Goal: Task Accomplishment & Management: Complete application form

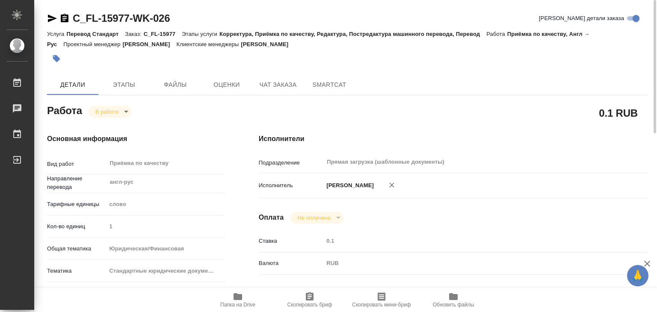
click at [242, 300] on icon "button" at bounding box center [238, 297] width 10 height 10
click at [166, 83] on span "Файлы" at bounding box center [175, 85] width 41 height 11
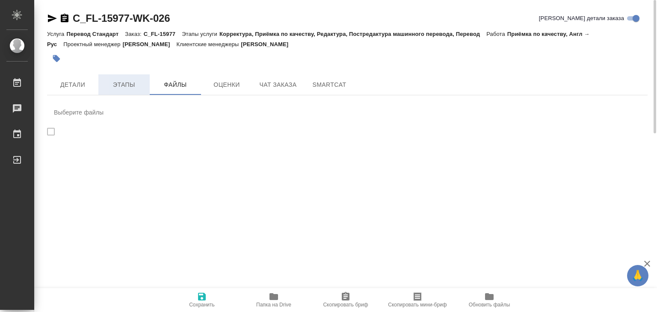
click at [118, 91] on button "Этапы" at bounding box center [123, 84] width 51 height 21
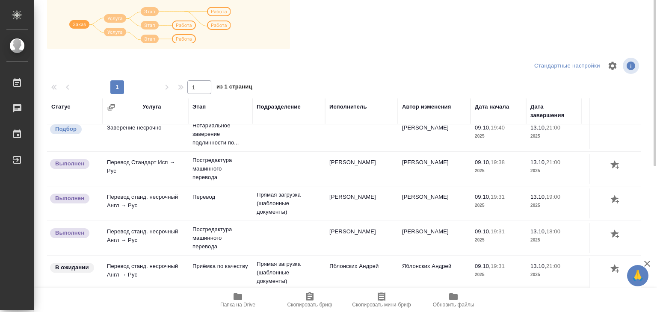
scroll to position [5, 0]
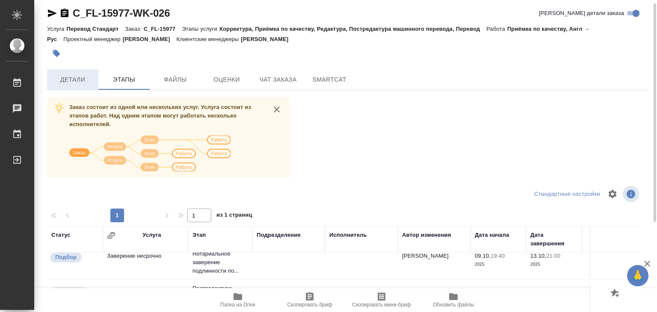
click at [76, 82] on span "Детали" at bounding box center [72, 79] width 41 height 11
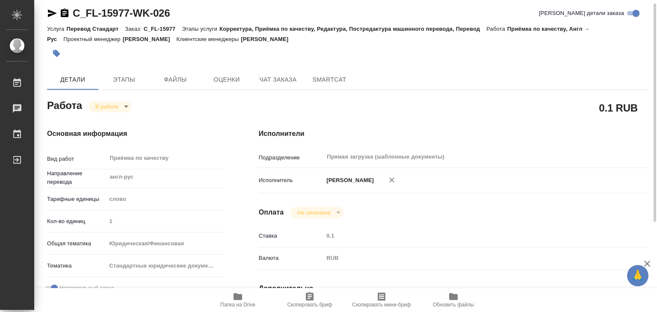
type textarea "x"
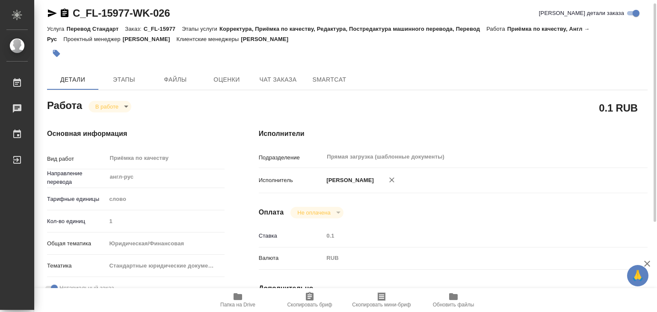
type textarea "x"
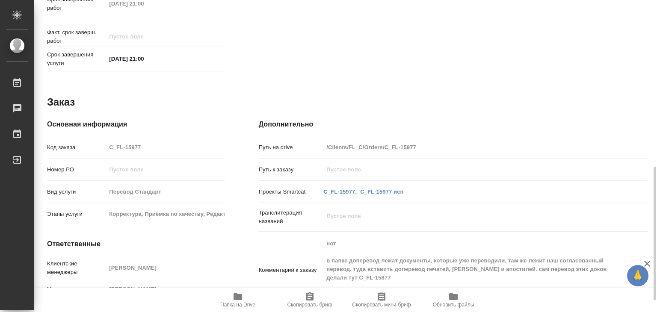
type textarea "x"
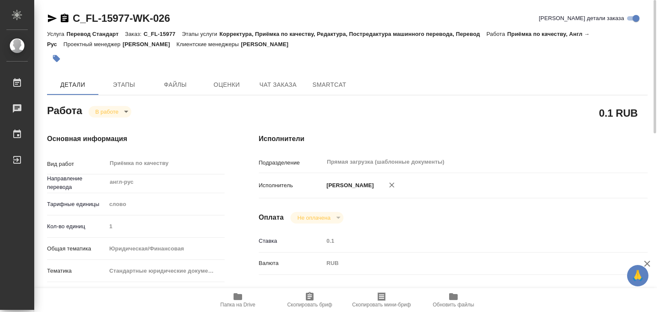
click at [242, 298] on icon "button" at bounding box center [237, 296] width 9 height 7
type textarea "x"
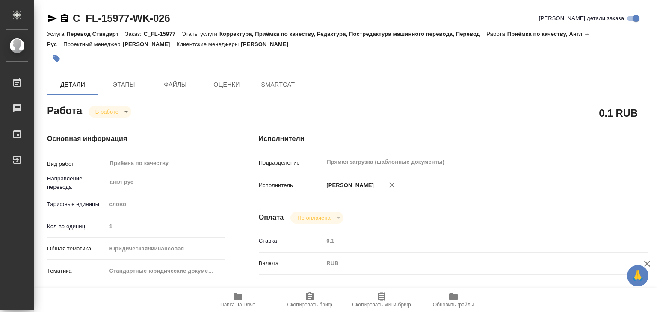
type textarea "x"
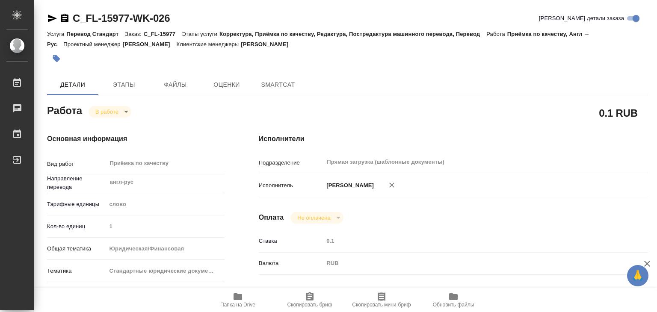
type textarea "x"
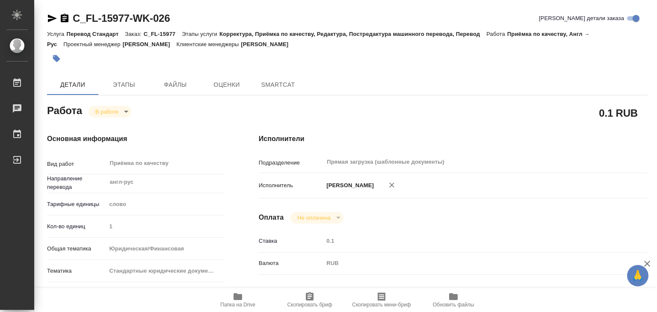
type textarea "x"
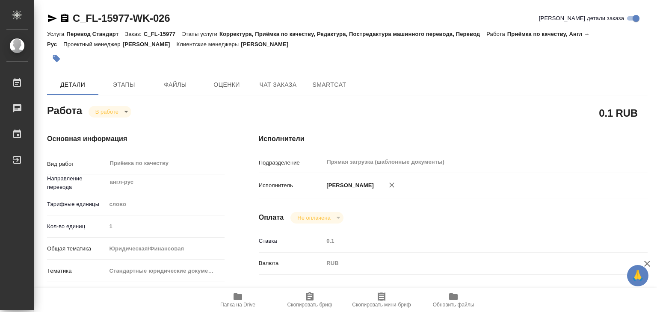
type textarea "x"
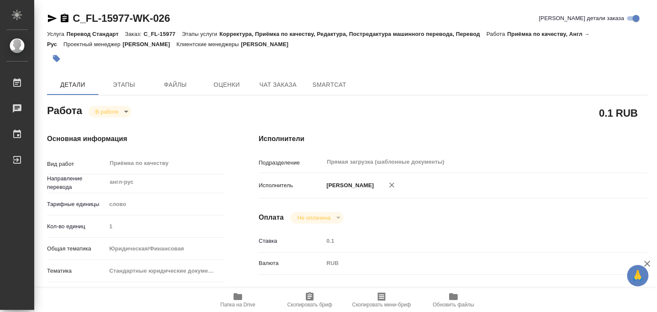
type textarea "x"
click at [235, 305] on span "Папка на Drive" at bounding box center [237, 305] width 35 height 6
click at [247, 300] on span "Папка на Drive" at bounding box center [238, 300] width 62 height 16
drag, startPoint x: 186, startPoint y: 18, endPoint x: 73, endPoint y: 19, distance: 113.8
click at [73, 19] on div "C_FL-15977-WK-026 Кратко детали заказа" at bounding box center [347, 19] width 600 height 14
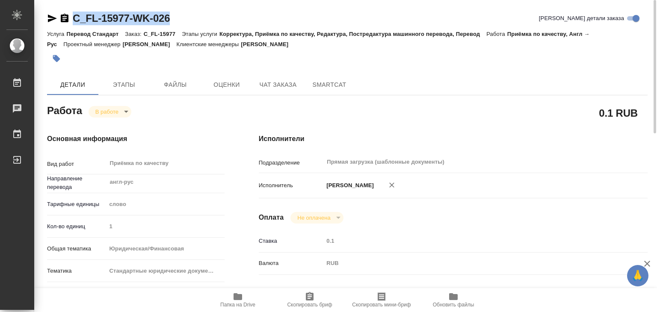
click at [204, 20] on div "C_FL-15977-WK-026 Кратко детали заказа" at bounding box center [347, 19] width 600 height 14
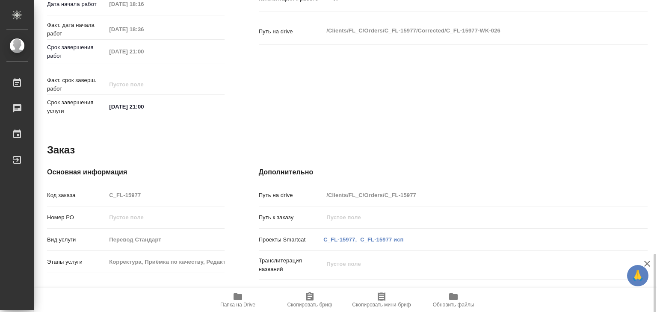
scroll to position [417, 0]
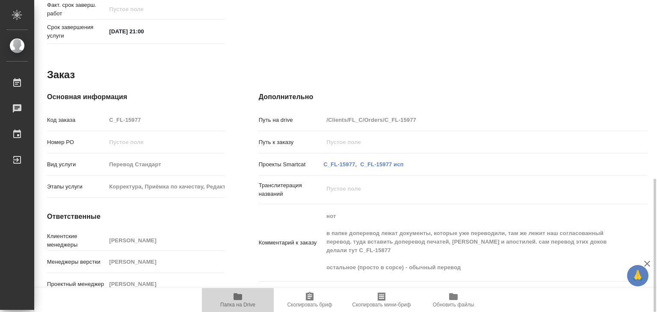
click at [235, 303] on span "Папка на Drive" at bounding box center [237, 305] width 35 height 6
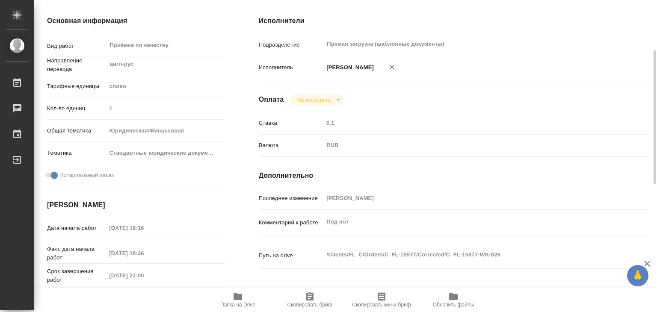
scroll to position [0, 0]
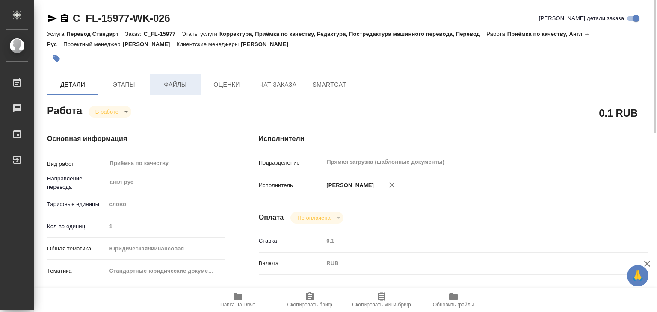
click at [164, 77] on button "Файлы" at bounding box center [175, 84] width 51 height 21
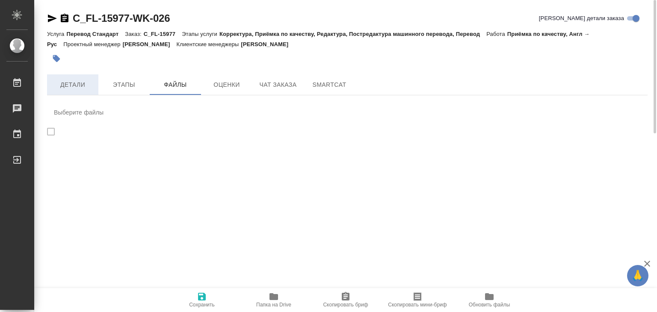
click at [82, 87] on span "Детали" at bounding box center [72, 85] width 41 height 11
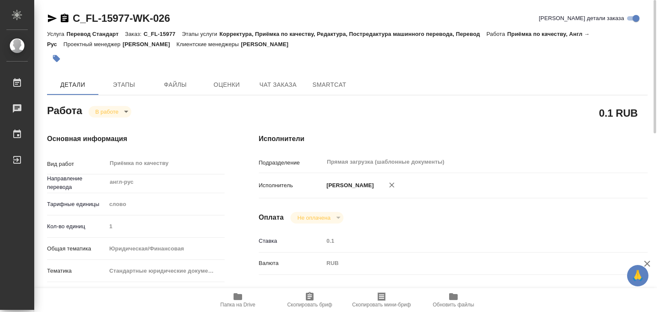
type textarea "x"
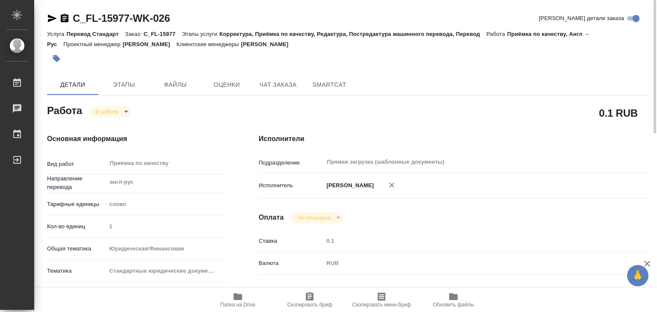
type textarea "x"
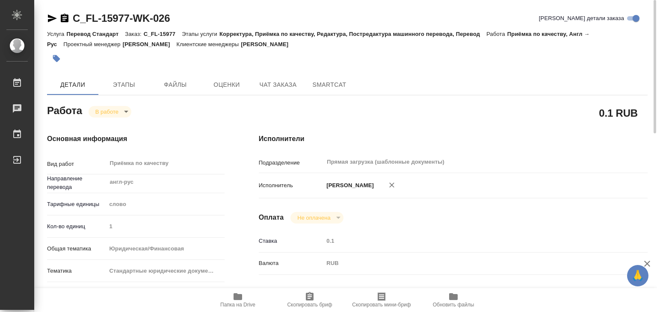
click at [242, 302] on span "Папка на Drive" at bounding box center [237, 305] width 35 height 6
drag, startPoint x: 148, startPoint y: 21, endPoint x: 69, endPoint y: 20, distance: 79.1
click at [68, 20] on div "C_FL-15977-WK-026 Кратко детали заказа" at bounding box center [347, 19] width 600 height 14
copy link "C_FL-15977-WK-026"
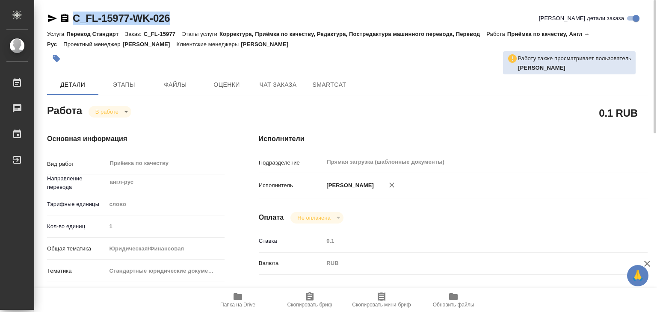
click at [52, 60] on icon "button" at bounding box center [56, 58] width 9 height 9
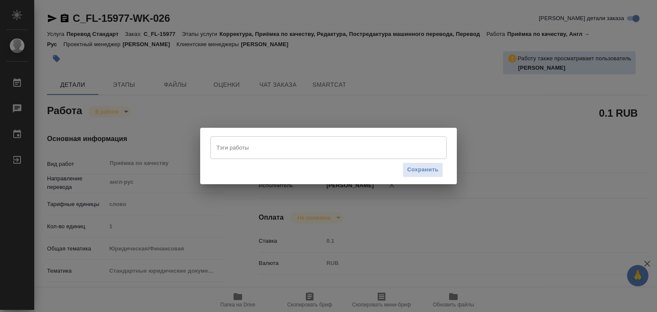
click at [313, 144] on input "Тэги работы" at bounding box center [320, 147] width 212 height 15
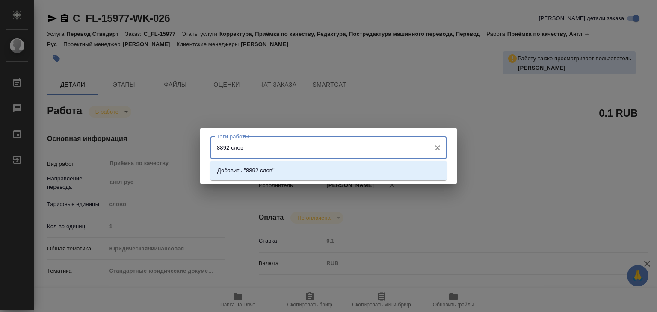
type input "8892 слова"
click at [316, 167] on li "Добавить "8892 слова"" at bounding box center [328, 170] width 236 height 15
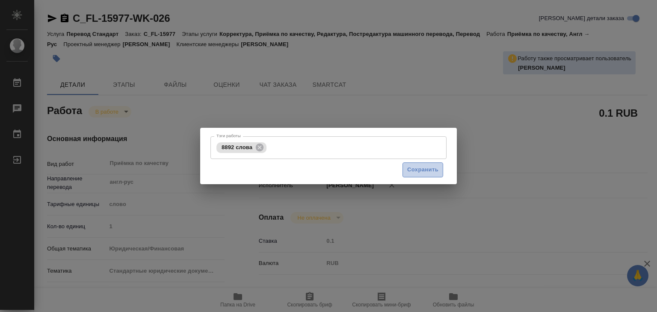
click at [411, 167] on span "Сохранить" at bounding box center [422, 170] width 31 height 10
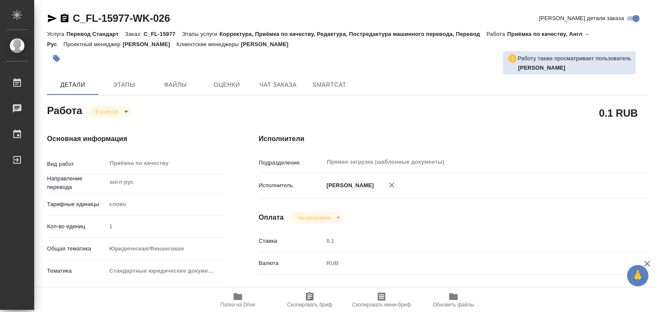
type input "inProgress"
type textarea "Приёмка по качеству"
type textarea "x"
type input "англ-рус"
type input "5a8b1489cc6b4906c91bfd90"
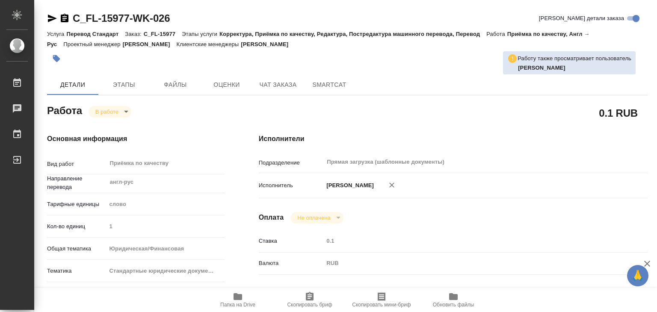
type input "1"
type input "yr-fn"
type input "5f647205b73bc97568ca66bf"
checkbox input "true"
type input "13.10.2025 18:16"
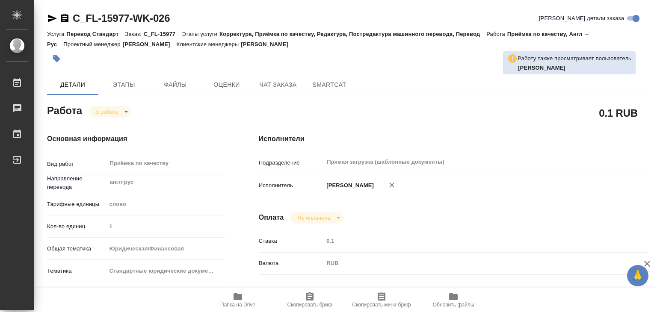
type input "13.10.2025 18:36"
type input "13.10.2025 21:00"
type input "Прямая загрузка (шаблонные документы)"
type input "notPayed"
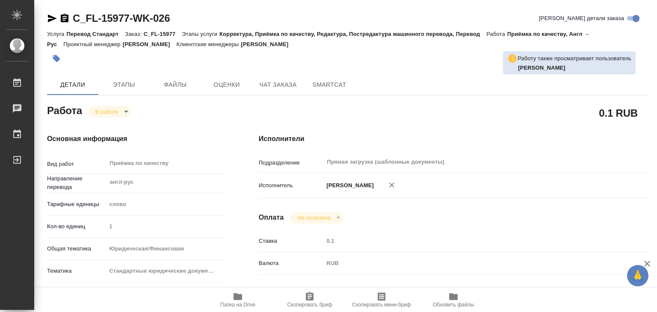
type input "0.1"
type input "RUB"
type input "[PERSON_NAME]"
type textarea "Под нот"
type textarea "x"
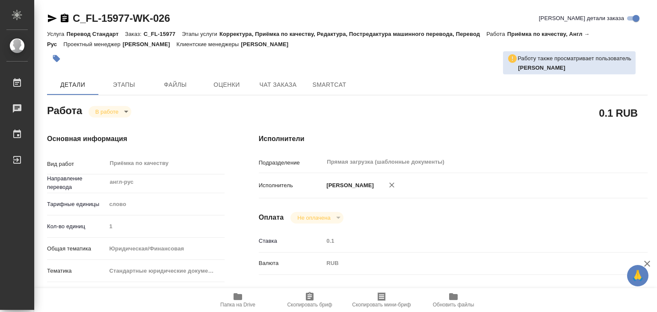
type textarea "/Clients/FL_C/Orders/C_FL-15977/Corrected/C_FL-15977-WK-026"
type textarea "x"
type input "C_FL-15977"
type input "Перевод Стандарт"
type input "Корректура, Приёмка по качеству, Редактура, Постредактура машинного перевода, П…"
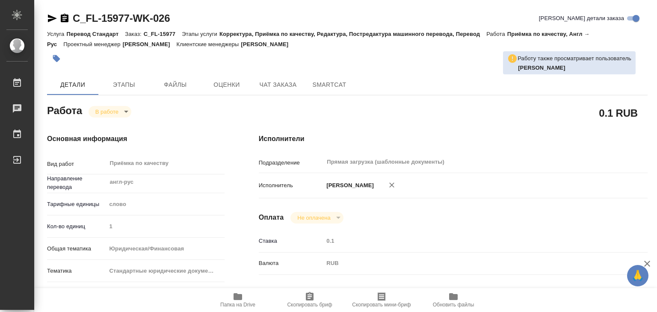
type input "[PERSON_NAME]"
type input "/Clients/FL_C/Orders/C_FL-15977"
type textarea "x"
type textarea "нот в папке доперевод лежат документы, которые уже переводили, там же лежит наш…"
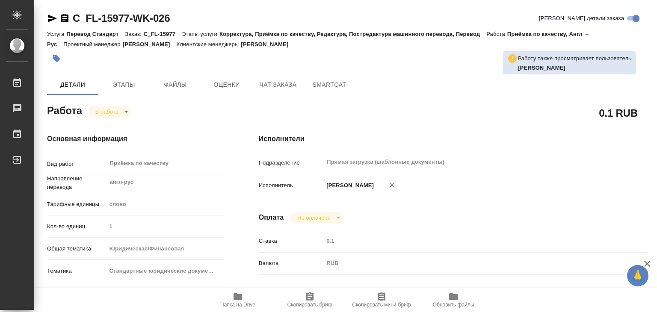
type textarea "x"
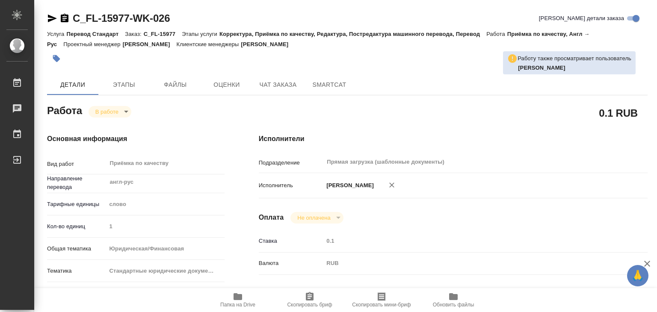
type textarea "x"
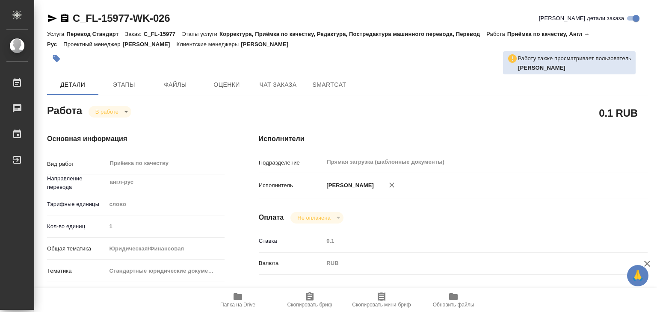
type textarea "x"
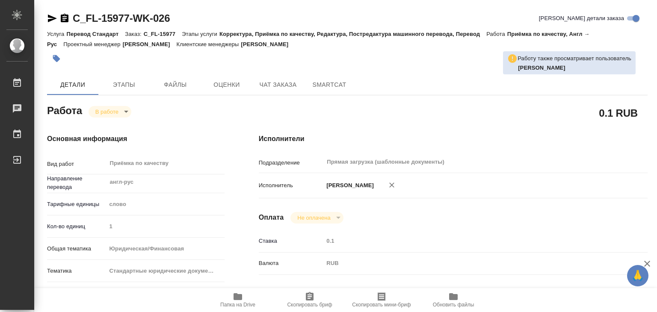
type textarea "x"
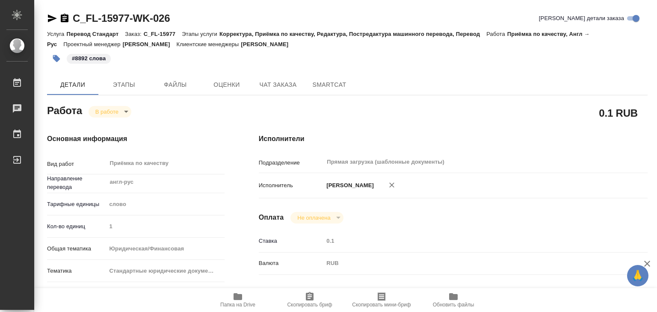
type textarea "x"
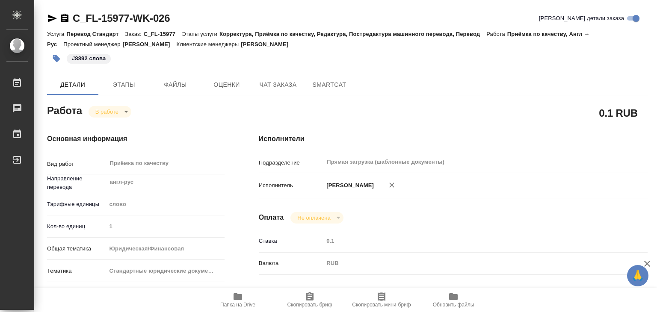
type textarea "x"
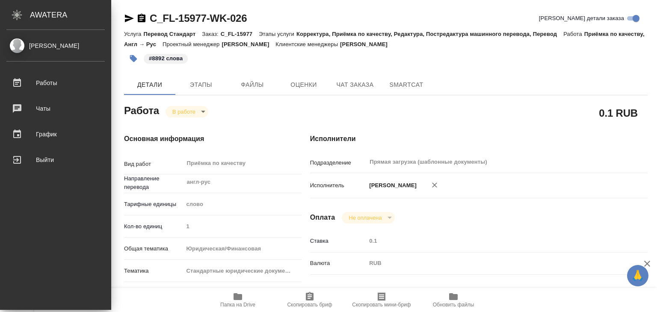
type textarea "x"
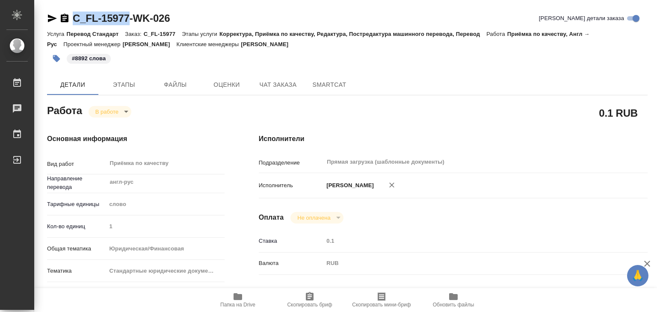
drag, startPoint x: 58, startPoint y: 8, endPoint x: 131, endPoint y: 12, distance: 73.3
copy link "C_FL-15977"
click at [109, 108] on body "🙏 .cls-1 fill:#fff; AWATERA Alilekova Valeriya Работы 0 Чаты График Выйти C_FL-…" at bounding box center [328, 156] width 657 height 312
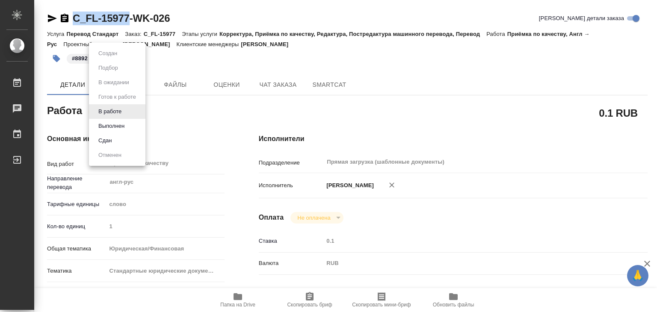
click at [118, 123] on button "Выполнен" at bounding box center [111, 125] width 31 height 9
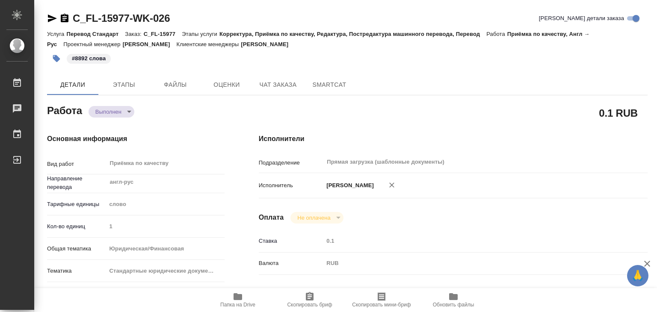
type textarea "x"
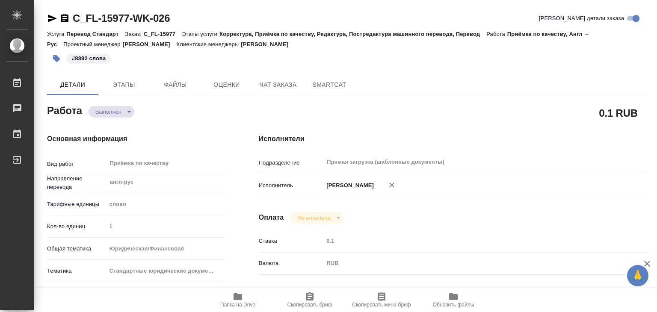
type textarea "x"
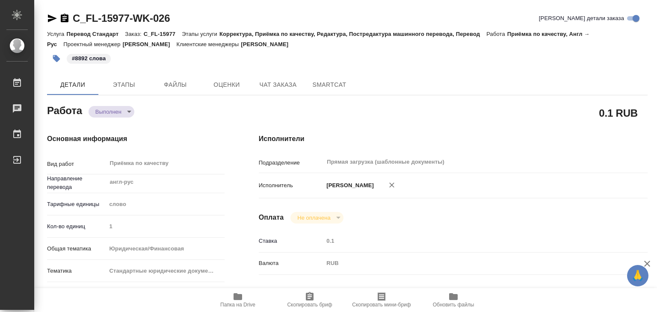
type textarea "x"
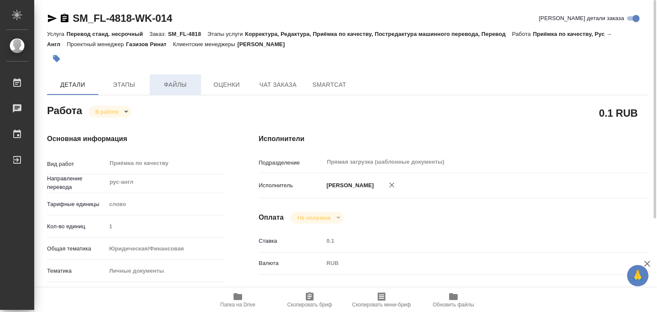
click at [166, 82] on span "Файлы" at bounding box center [175, 85] width 41 height 11
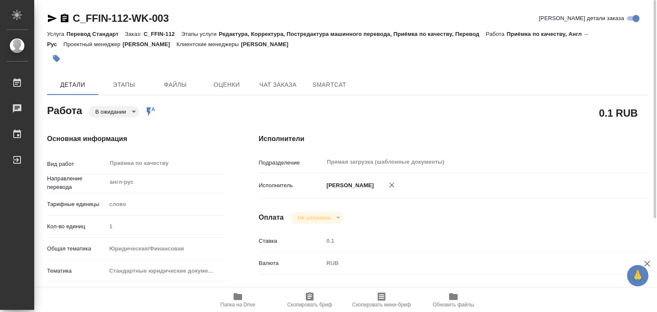
click at [125, 109] on body "🙏 .cls-1 fill:#fff; AWATERA Alilekova Valeriya Работы 0 Чаты График Выйти C_FFI…" at bounding box center [328, 156] width 657 height 312
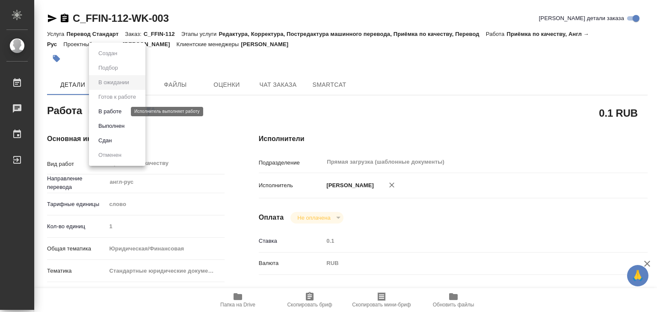
click at [123, 113] on button "В работе" at bounding box center [110, 111] width 28 height 9
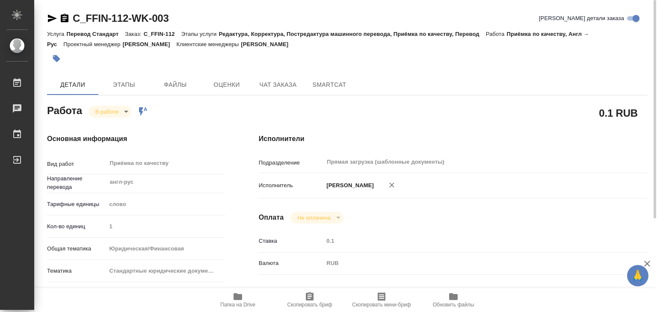
type textarea "x"
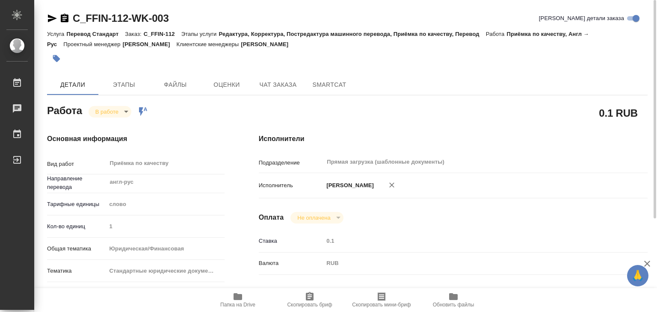
type textarea "x"
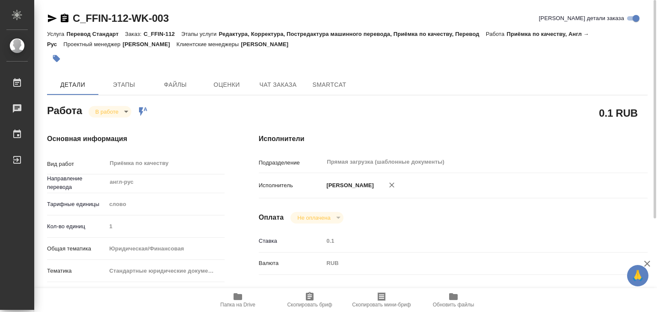
type textarea "x"
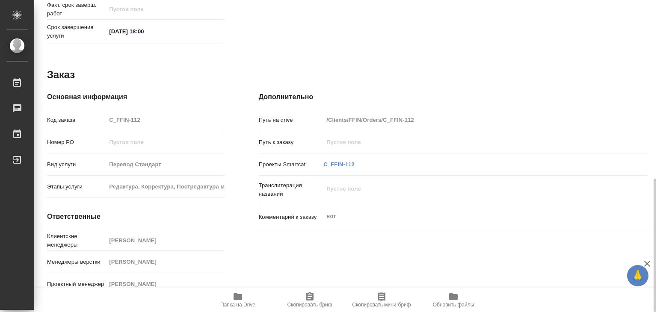
type textarea "x"
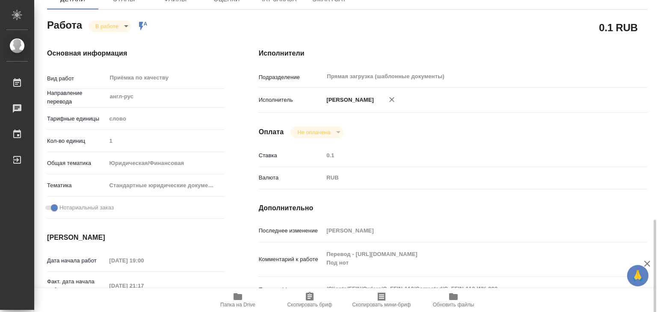
scroll to position [257, 0]
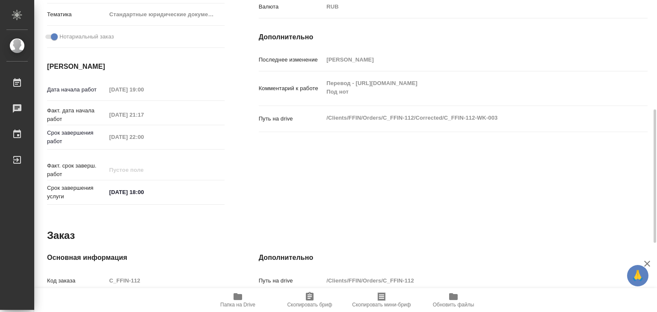
click at [230, 299] on span "Папка на Drive" at bounding box center [238, 300] width 62 height 16
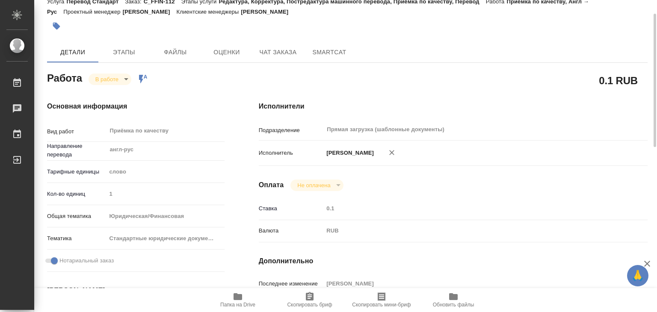
scroll to position [0, 0]
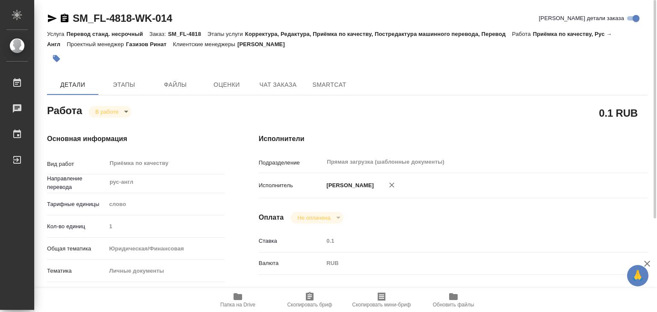
type textarea "x"
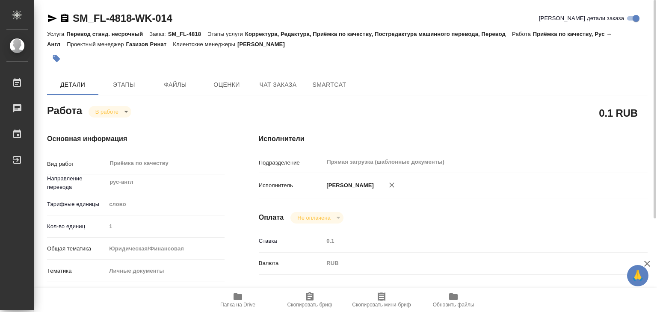
type textarea "x"
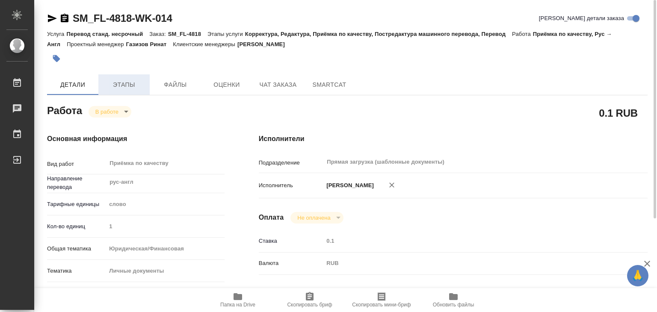
click at [124, 83] on span "Этапы" at bounding box center [123, 85] width 41 height 11
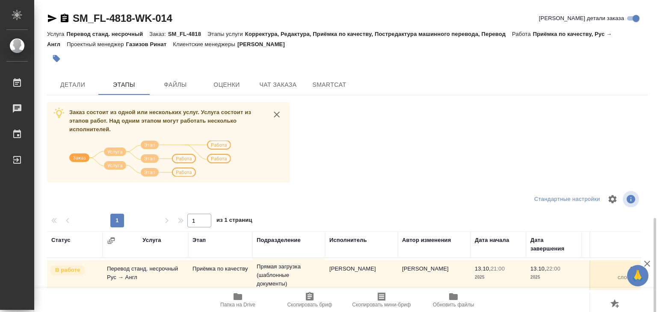
scroll to position [128, 0]
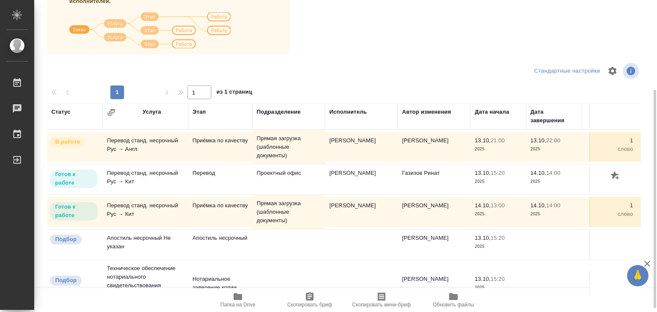
click at [238, 295] on icon "button" at bounding box center [237, 296] width 9 height 7
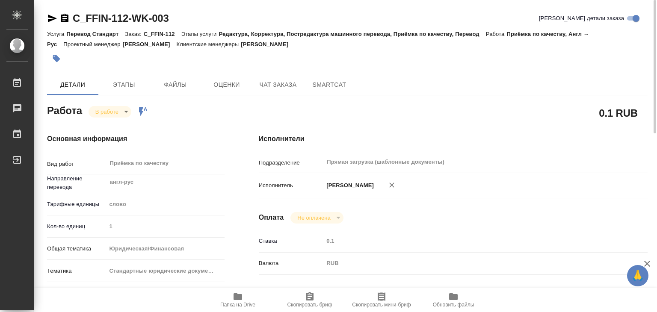
click at [58, 57] on icon "button" at bounding box center [56, 58] width 7 height 7
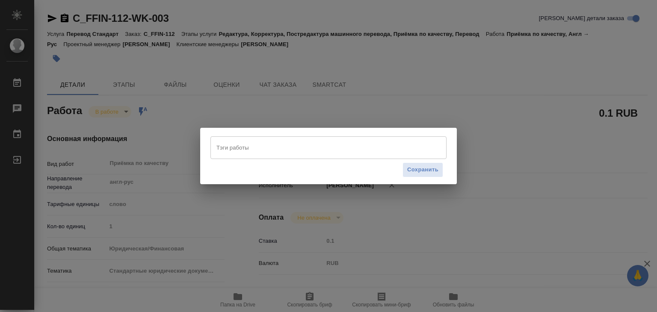
click at [257, 145] on input "Тэги работы" at bounding box center [320, 147] width 212 height 15
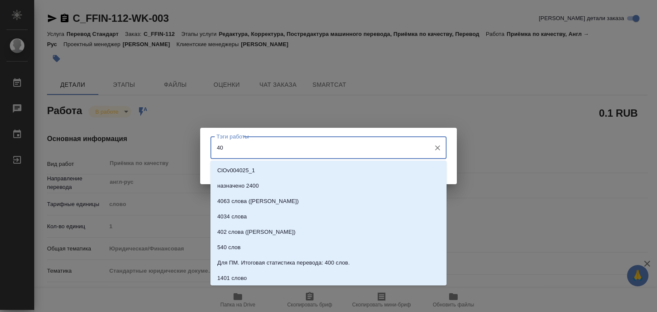
type input "4"
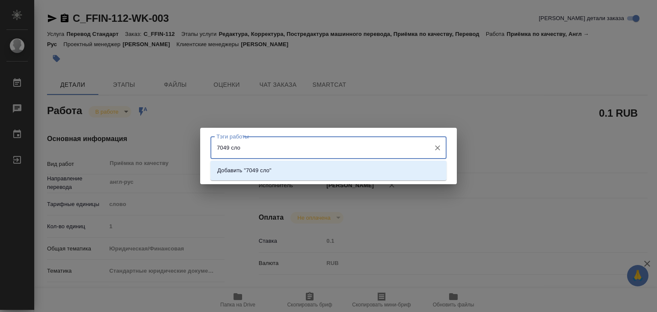
type input "7049 слов"
click at [287, 173] on li "Добавить "7049 слов"" at bounding box center [328, 170] width 236 height 15
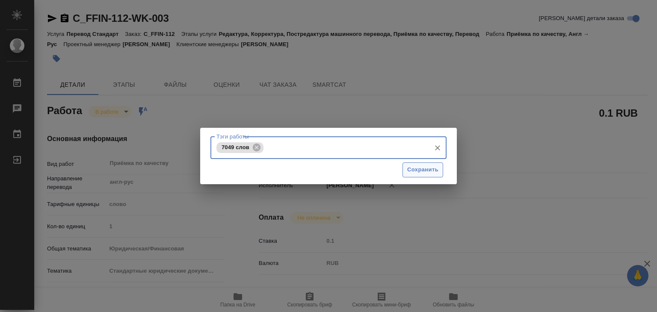
click at [414, 169] on span "Сохранить" at bounding box center [422, 170] width 31 height 10
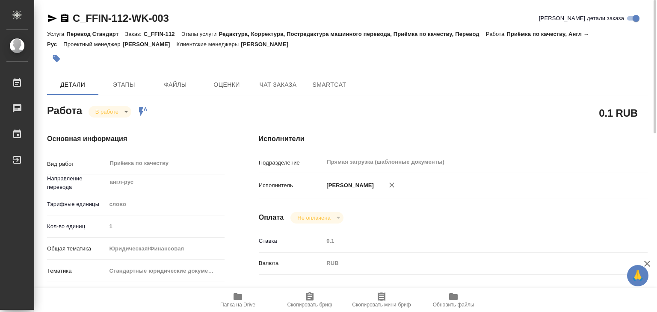
type input "inProgress"
type input "англ-рус"
type input "5a8b1489cc6b4906c91bfd90"
type input "1"
type input "yr-fn"
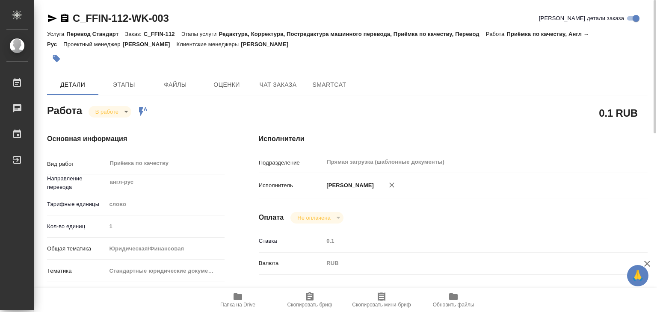
type input "5f647205b73bc97568ca66bf"
checkbox input "true"
type input "13.10.2025 19:00"
type input "13.10.2025 21:17"
type input "13.10.2025 22:00"
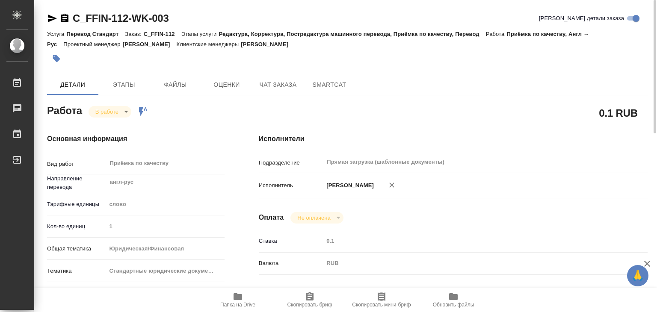
type input "14.10.2025 18:00"
type input "Прямая загрузка (шаблонные документы)"
type input "notPayed"
type input "0.1"
type input "RUB"
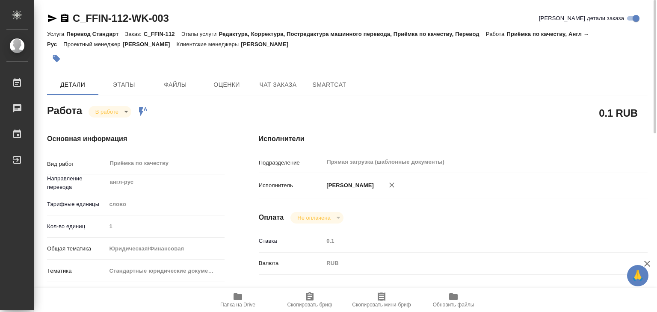
type input "[PERSON_NAME]"
type input "C_FFIN-112"
type input "Перевод Стандарт"
type input "Редактура, Корректура, Постредактура машинного перевода, Приёмка по качеству, П…"
type input "[PERSON_NAME]"
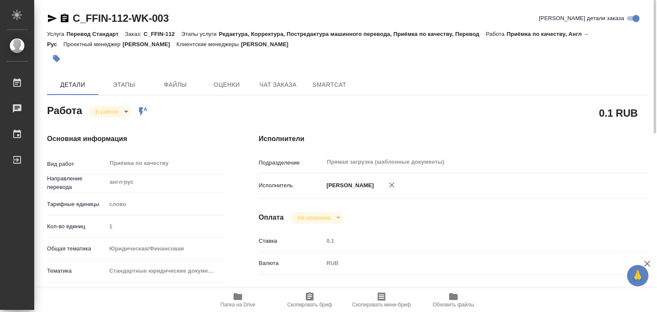
type input "[PERSON_NAME]"
type input "/Clients/FFIN/Orders/C_FFIN-112"
click at [106, 107] on body "🙏 .cls-1 fill:#fff; AWATERA Alilekova Valeriya Работы 0 Чаты График Выйти C_FFI…" at bounding box center [328, 156] width 657 height 312
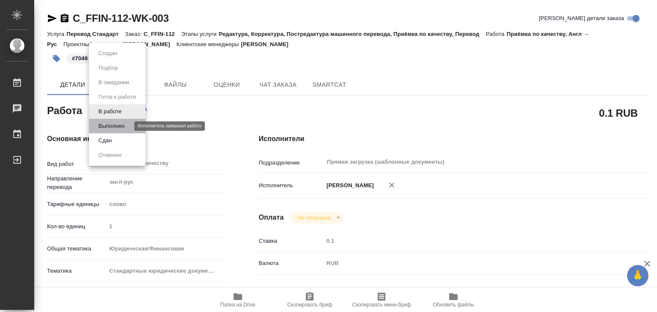
click at [118, 124] on button "Выполнен" at bounding box center [111, 125] width 31 height 9
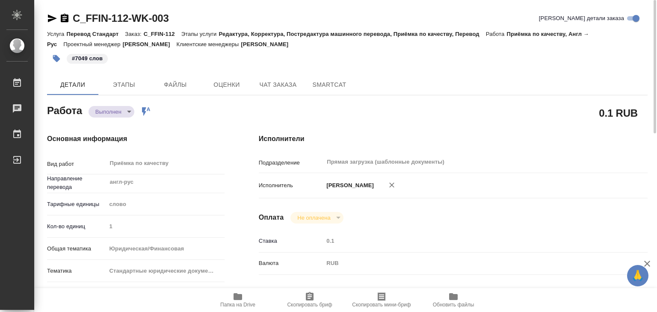
type textarea "x"
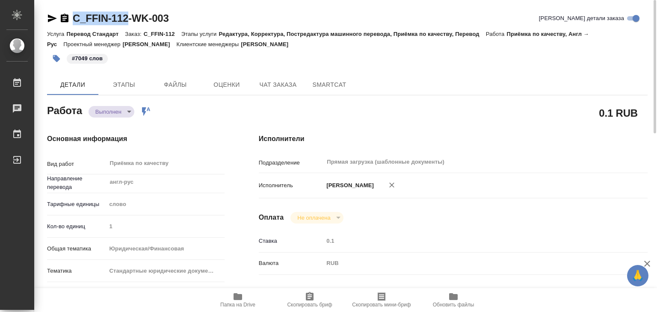
drag, startPoint x: 67, startPoint y: 12, endPoint x: 127, endPoint y: 14, distance: 60.3
click at [127, 14] on div "C_FFIN-112-WK-003" at bounding box center [108, 19] width 122 height 14
copy link "C_FFIN-112"
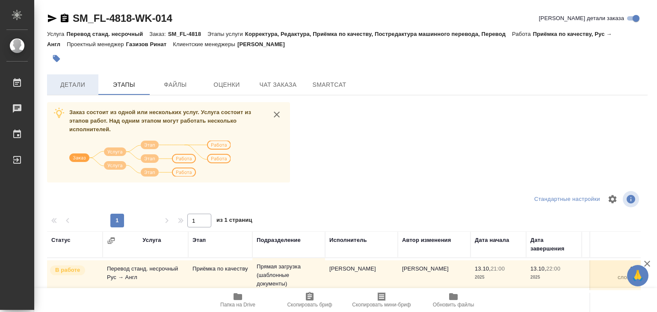
click at [80, 90] on button "Детали" at bounding box center [72, 84] width 51 height 21
click at [66, 86] on span "Детали" at bounding box center [72, 85] width 41 height 11
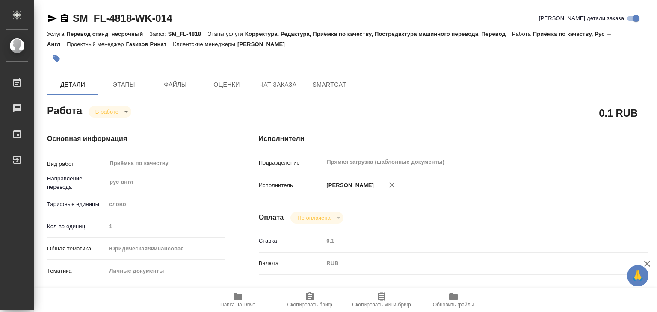
type textarea "x"
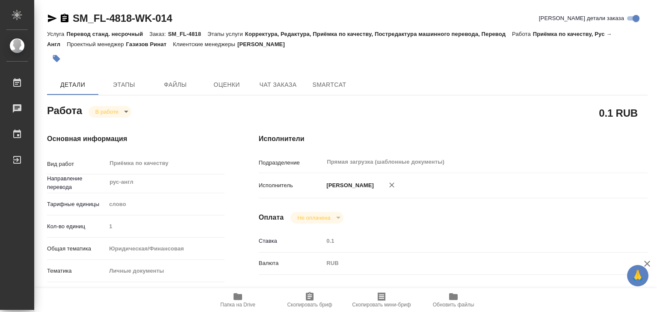
type textarea "x"
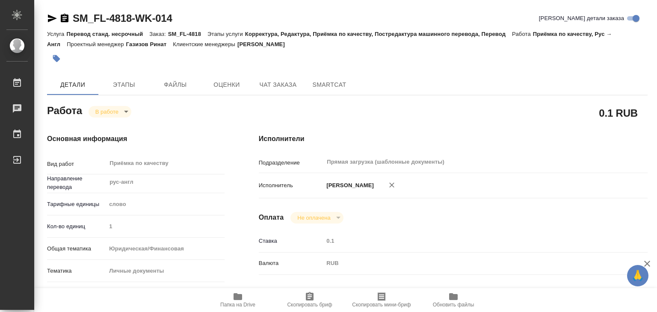
type textarea "x"
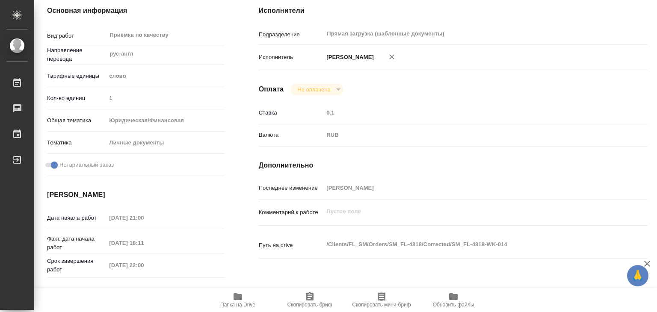
scroll to position [214, 0]
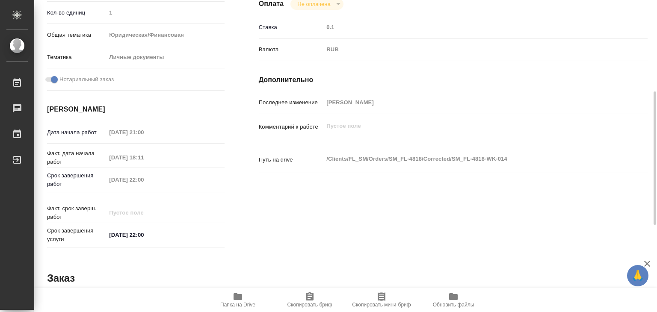
type textarea "x"
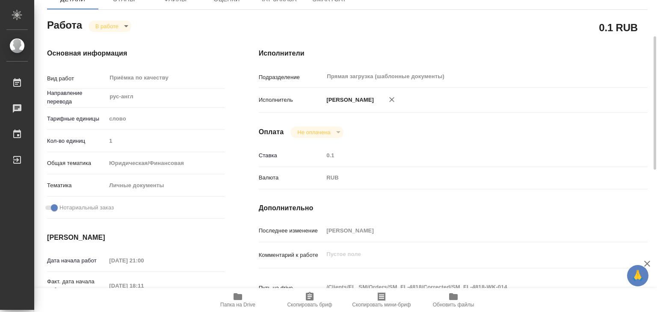
scroll to position [0, 0]
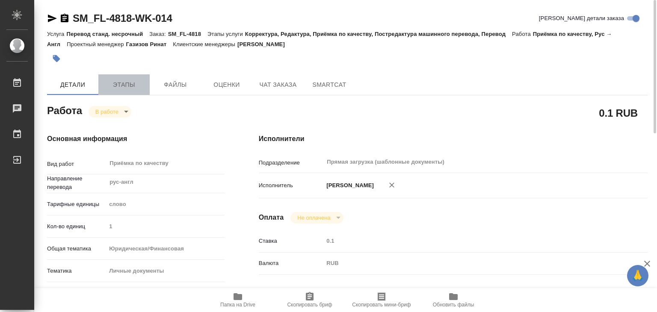
click at [121, 77] on button "Этапы" at bounding box center [123, 84] width 51 height 21
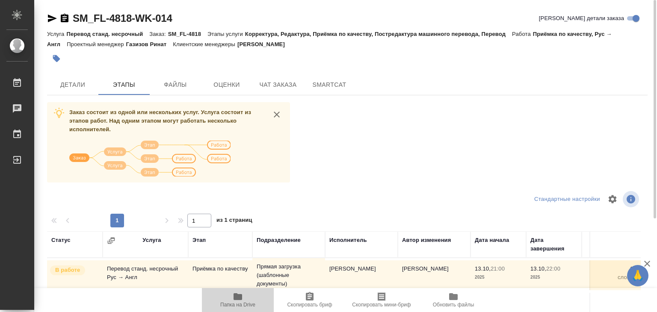
click at [245, 298] on span "Папка на Drive" at bounding box center [238, 300] width 62 height 16
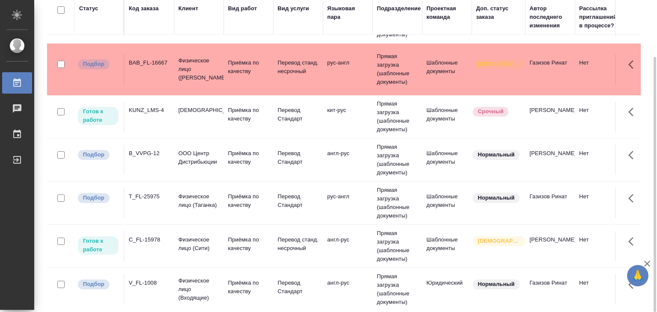
scroll to position [826, 0]
